Goal: Navigation & Orientation: Find specific page/section

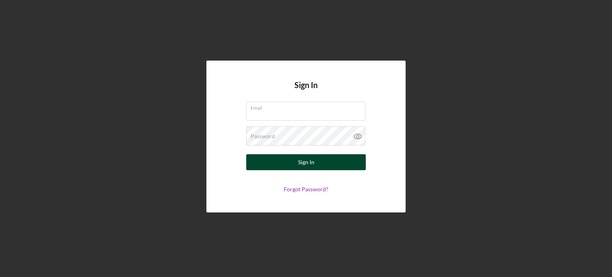
type input "[PERSON_NAME][EMAIL_ADDRESS][PERSON_NAME][DOMAIN_NAME]"
click at [320, 161] on button "Sign In" at bounding box center [306, 162] width 120 height 16
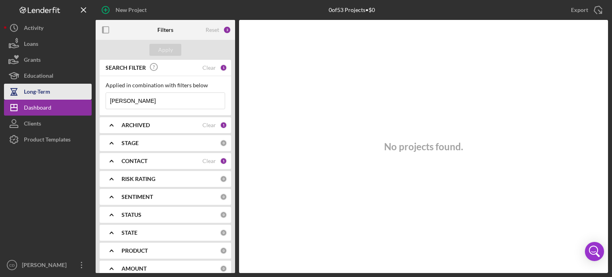
click at [33, 94] on div "Long-Term" at bounding box center [37, 93] width 26 height 18
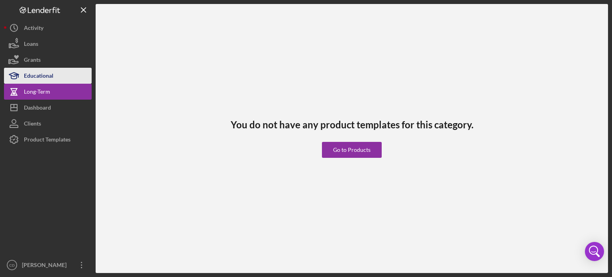
click at [32, 79] on div "Educational" at bounding box center [38, 77] width 29 height 18
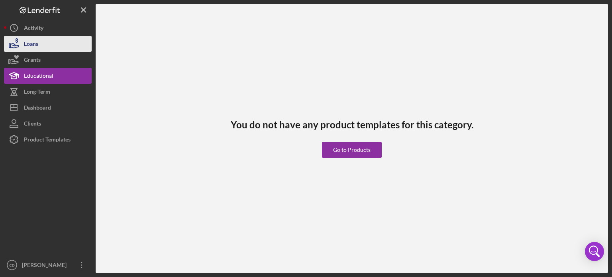
click at [29, 45] on div "Loans" at bounding box center [31, 45] width 14 height 18
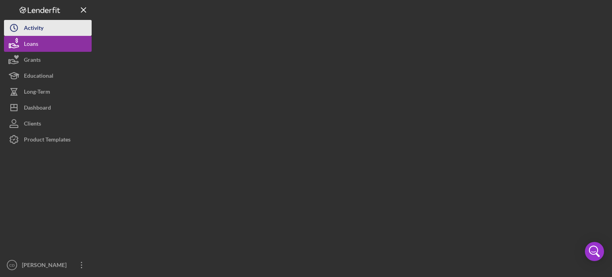
click at [31, 26] on div "Activity" at bounding box center [34, 29] width 20 height 18
